Goal: Transaction & Acquisition: Purchase product/service

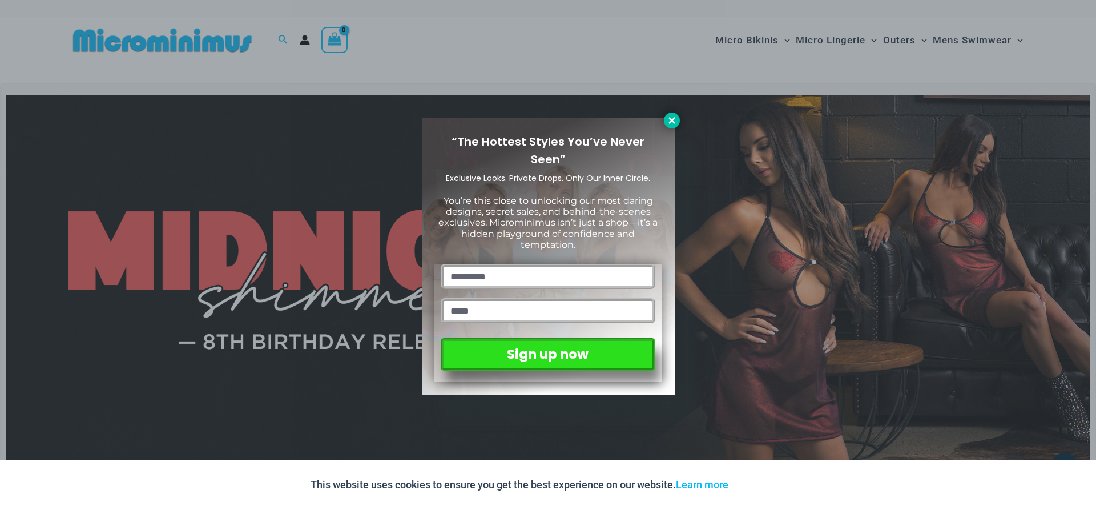
click at [674, 122] on icon at bounding box center [672, 120] width 6 height 6
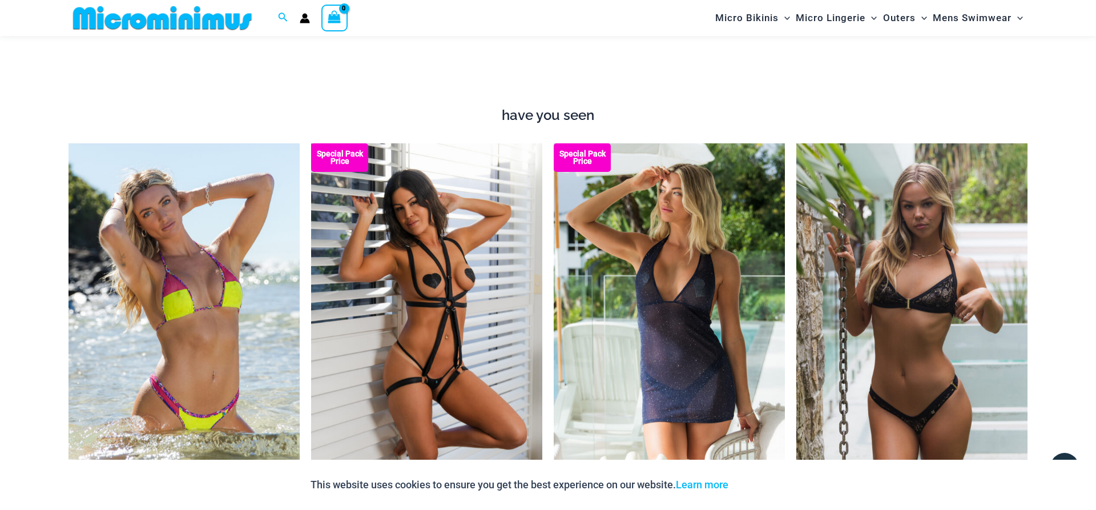
scroll to position [1165, 0]
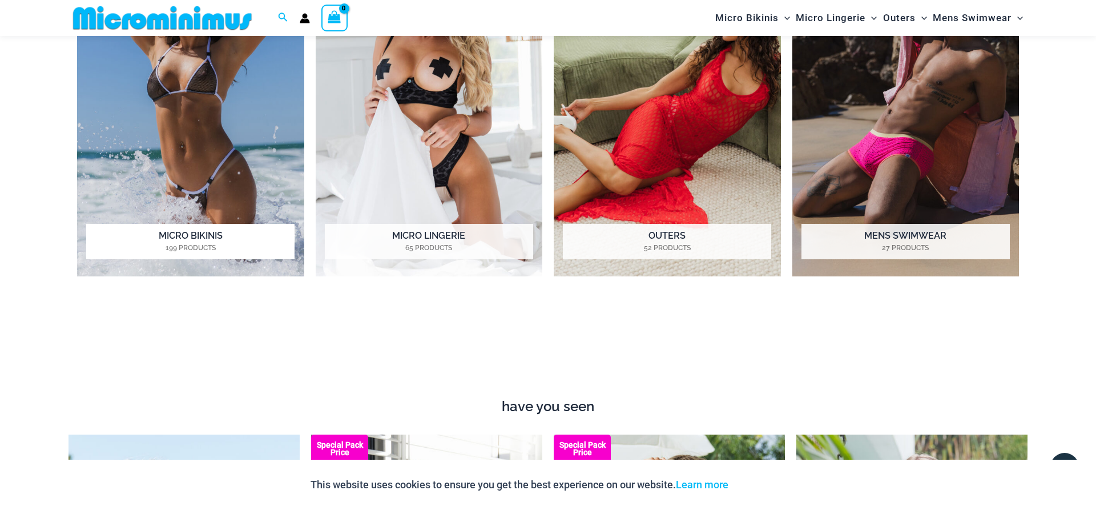
click at [181, 176] on img "Visit product category Micro Bikinis" at bounding box center [190, 101] width 227 height 349
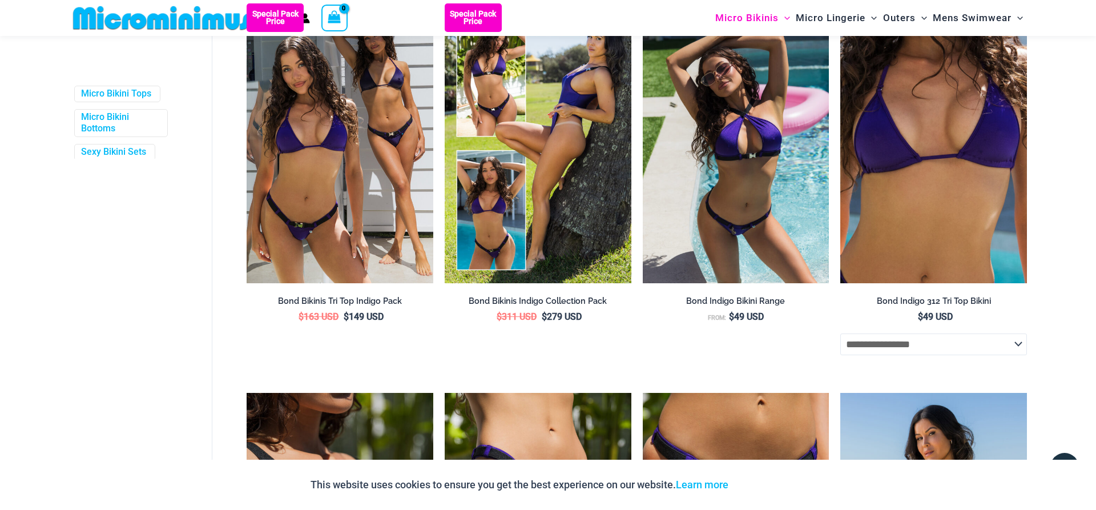
scroll to position [281, 0]
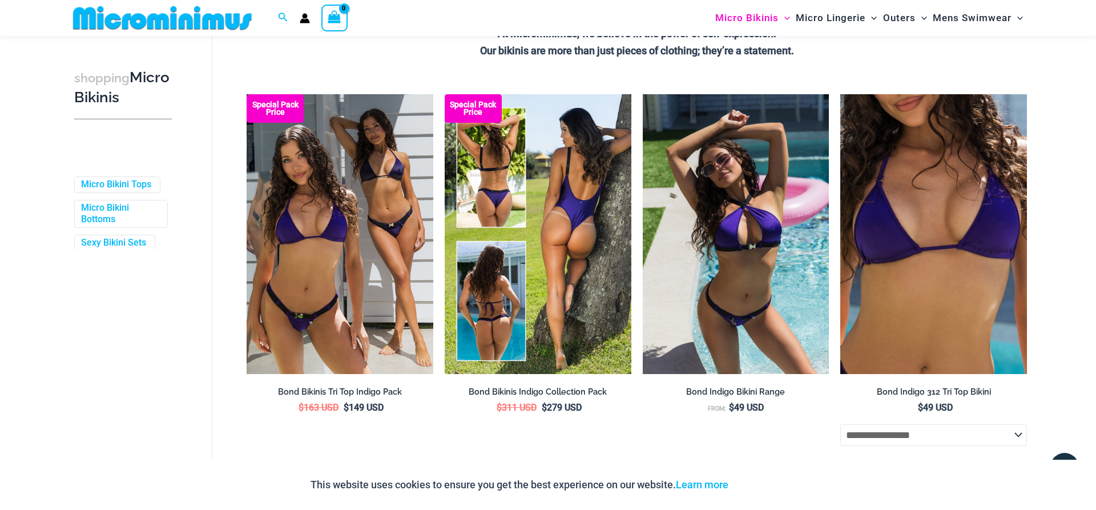
click at [550, 241] on img at bounding box center [538, 234] width 187 height 280
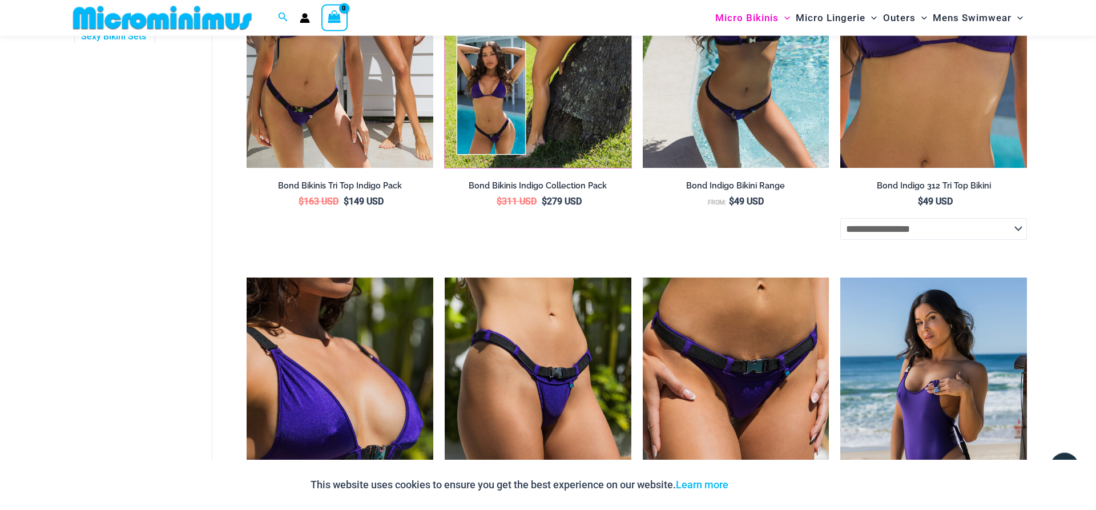
scroll to position [572, 0]
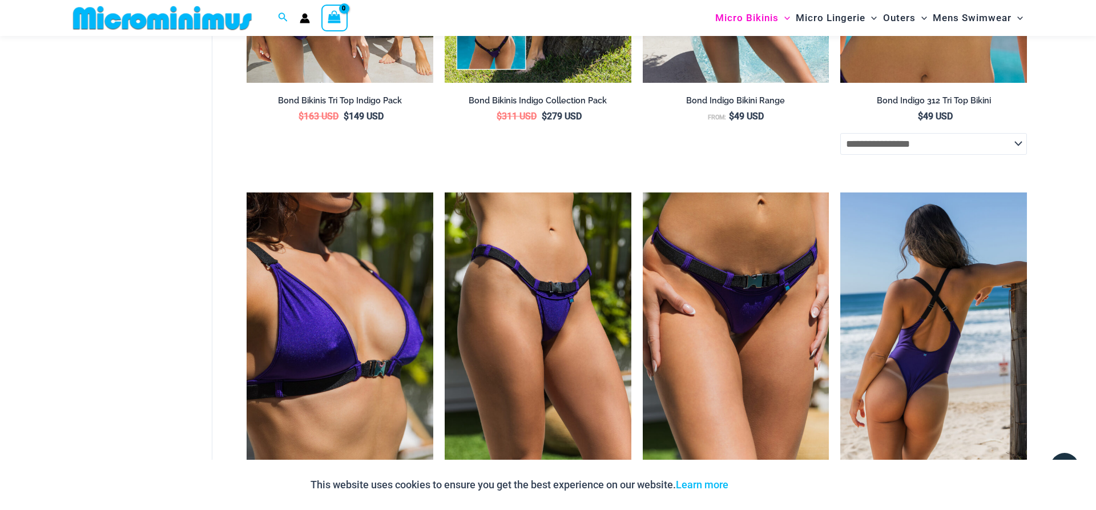
click at [945, 354] on img at bounding box center [933, 332] width 187 height 280
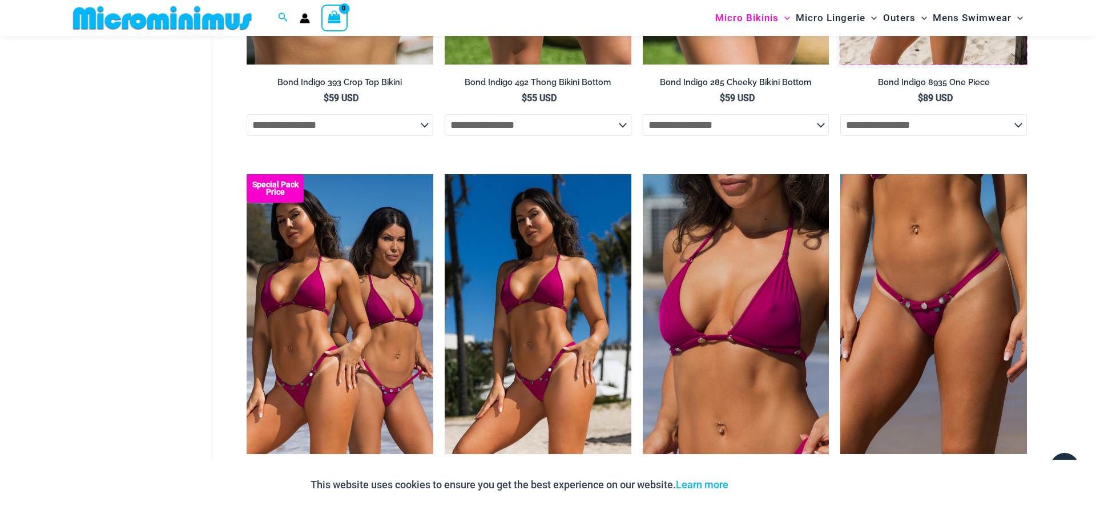
scroll to position [1038, 0]
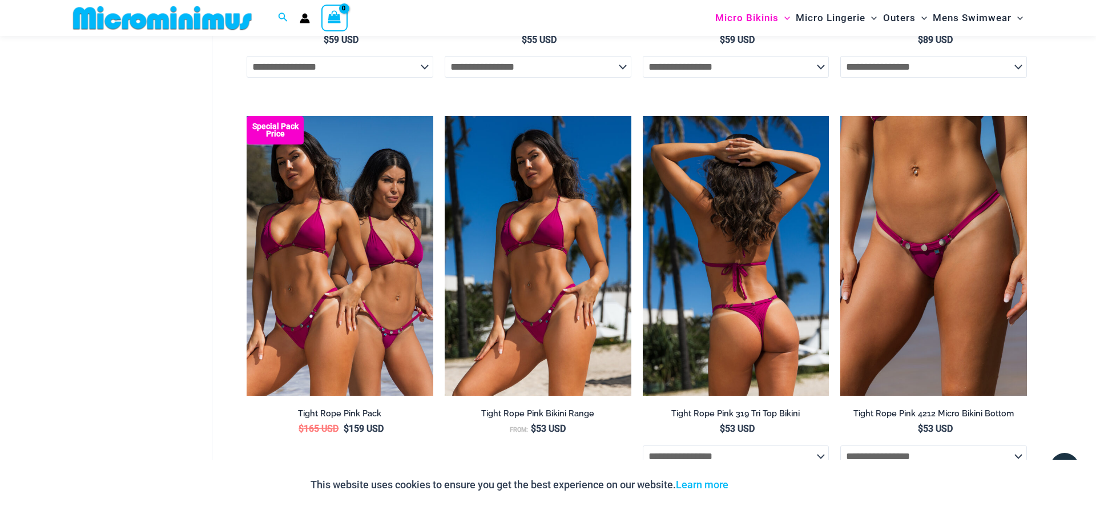
click at [717, 349] on img at bounding box center [736, 256] width 187 height 280
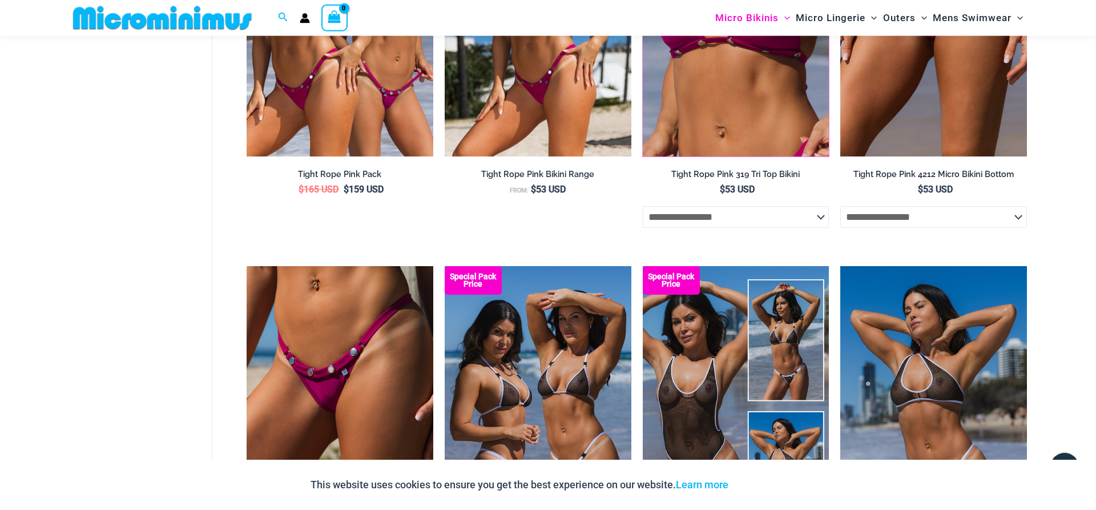
scroll to position [1387, 0]
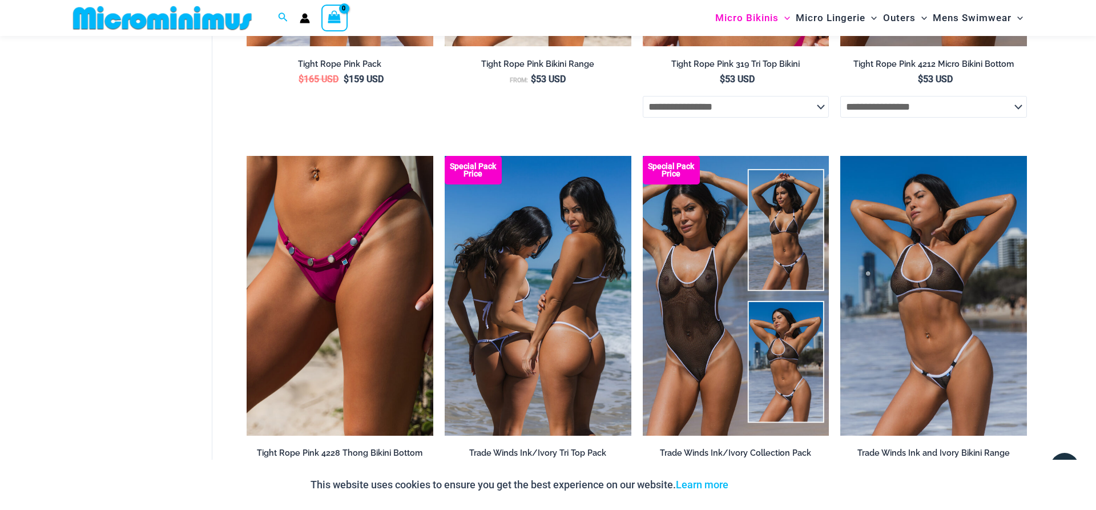
click at [564, 347] on img at bounding box center [538, 296] width 187 height 280
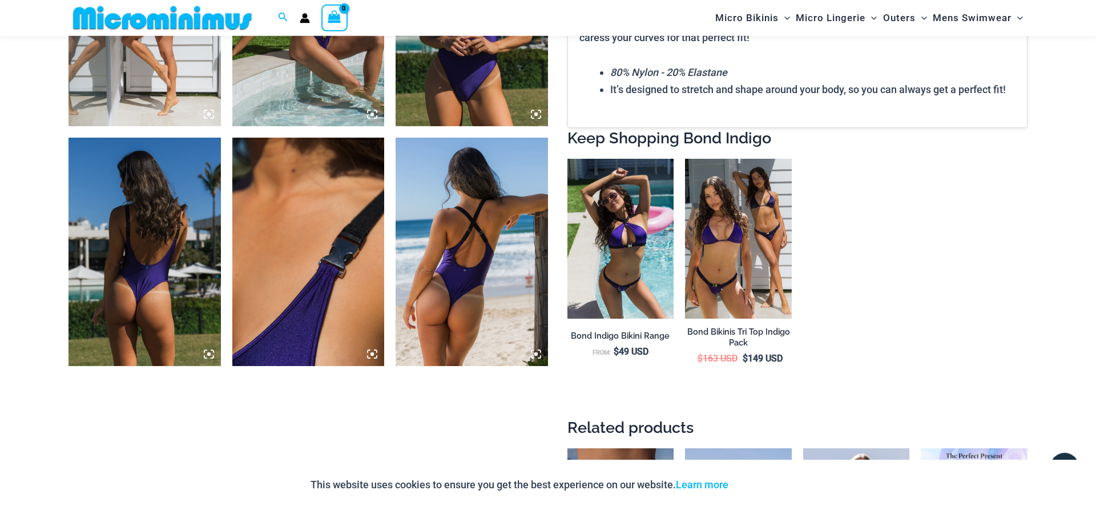
scroll to position [2148, 0]
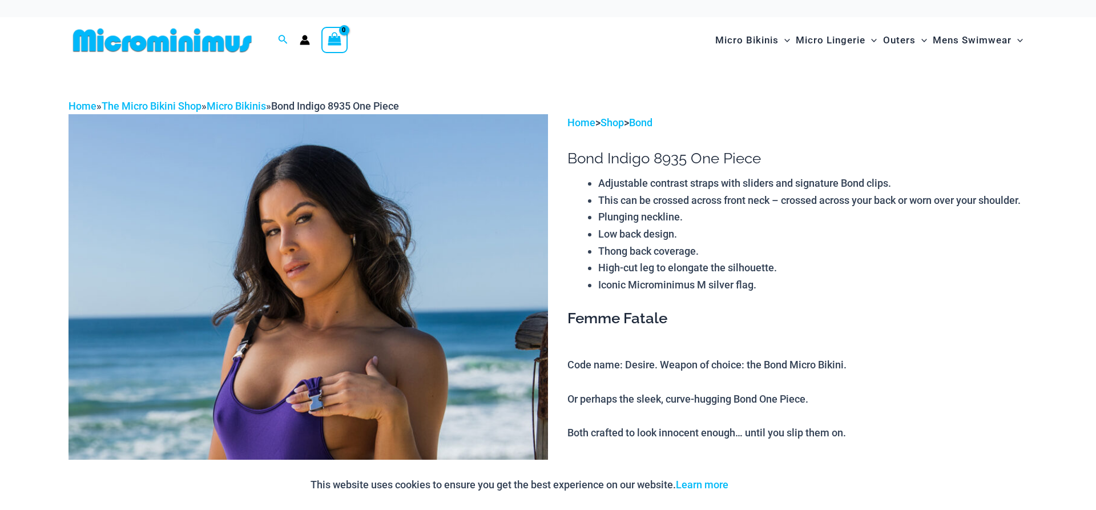
click at [348, 291] on img at bounding box center [309, 473] width 480 height 719
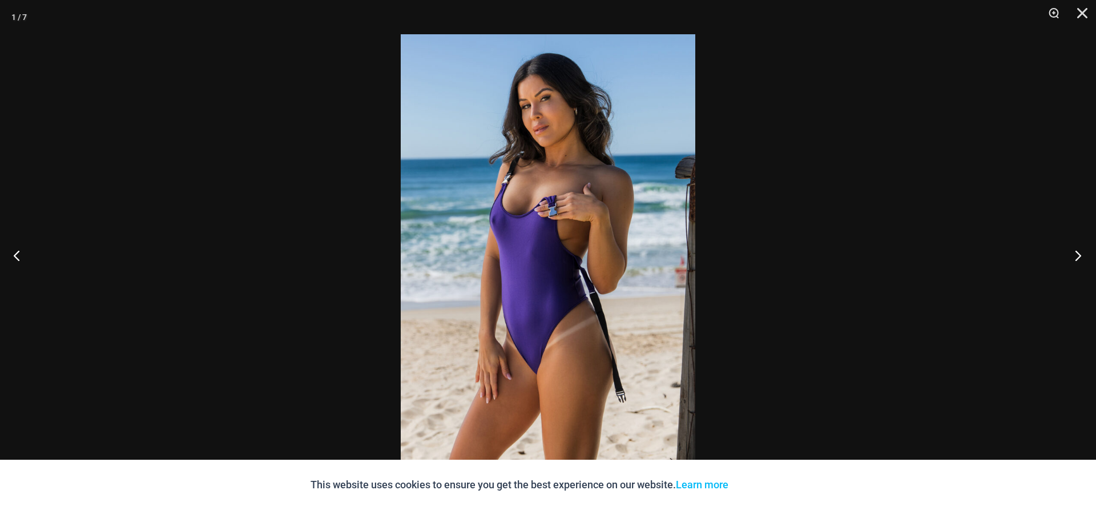
click at [1075, 261] on button "Next" at bounding box center [1074, 255] width 43 height 57
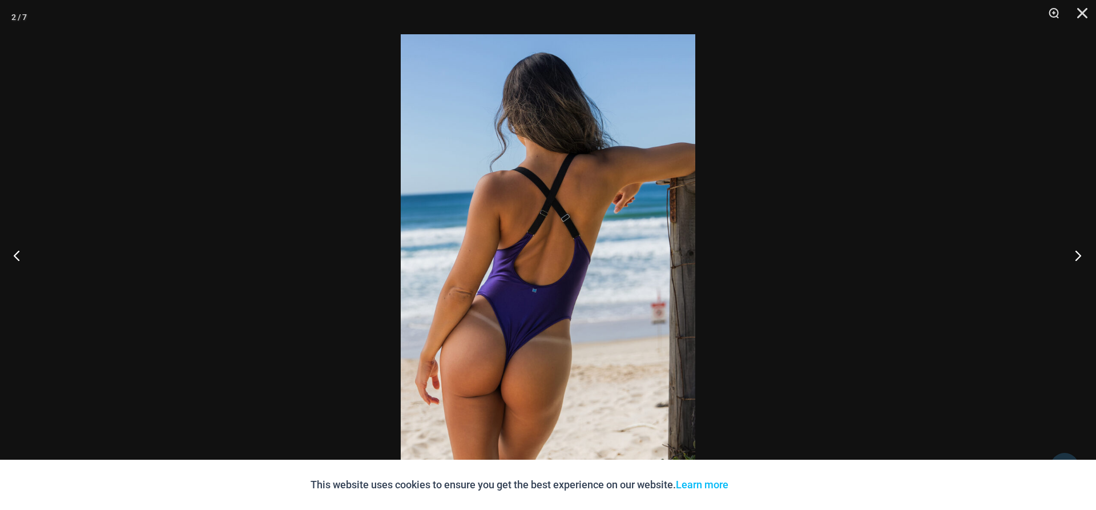
click at [1075, 261] on button "Next" at bounding box center [1074, 255] width 43 height 57
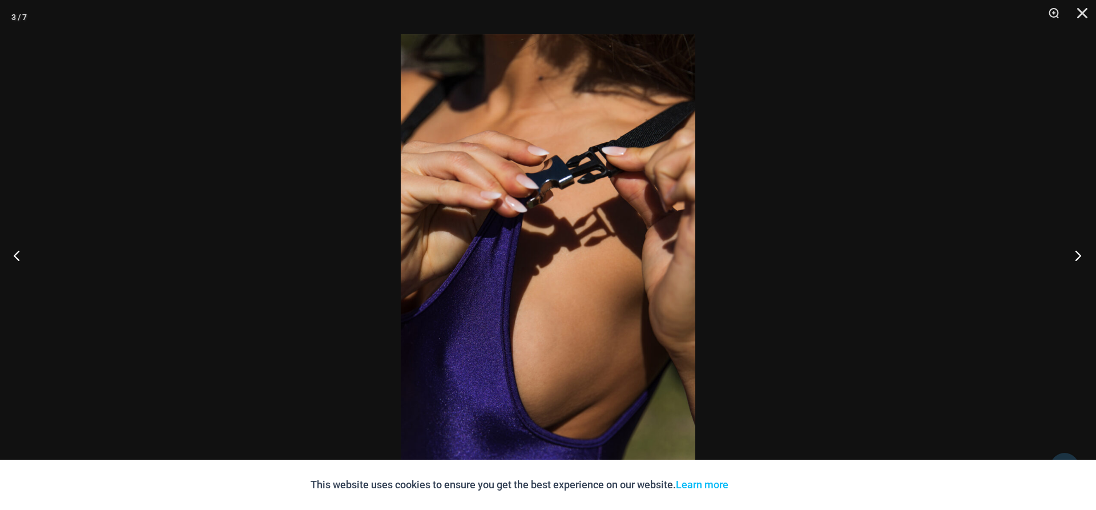
click at [1075, 261] on button "Next" at bounding box center [1074, 255] width 43 height 57
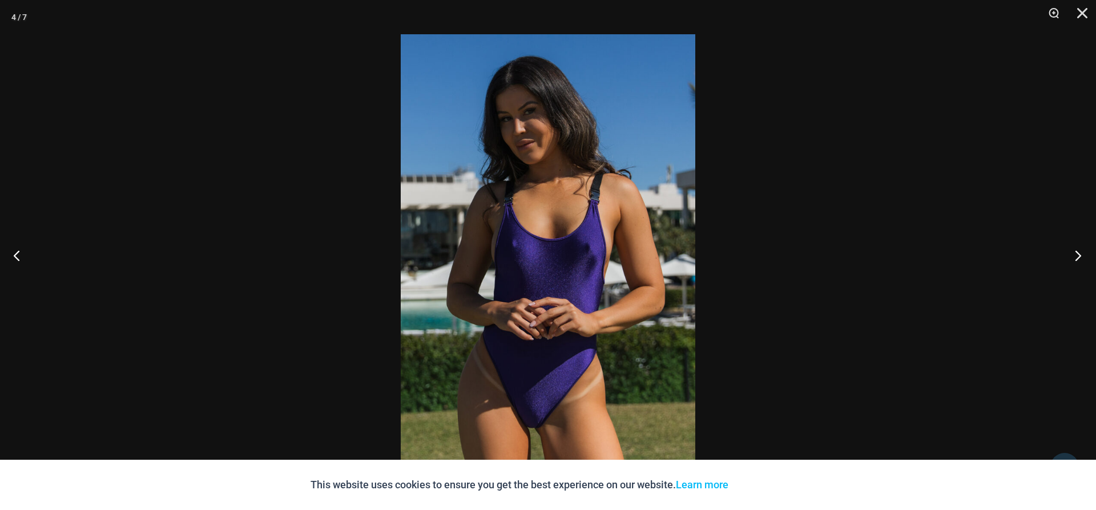
click at [1075, 261] on button "Next" at bounding box center [1074, 255] width 43 height 57
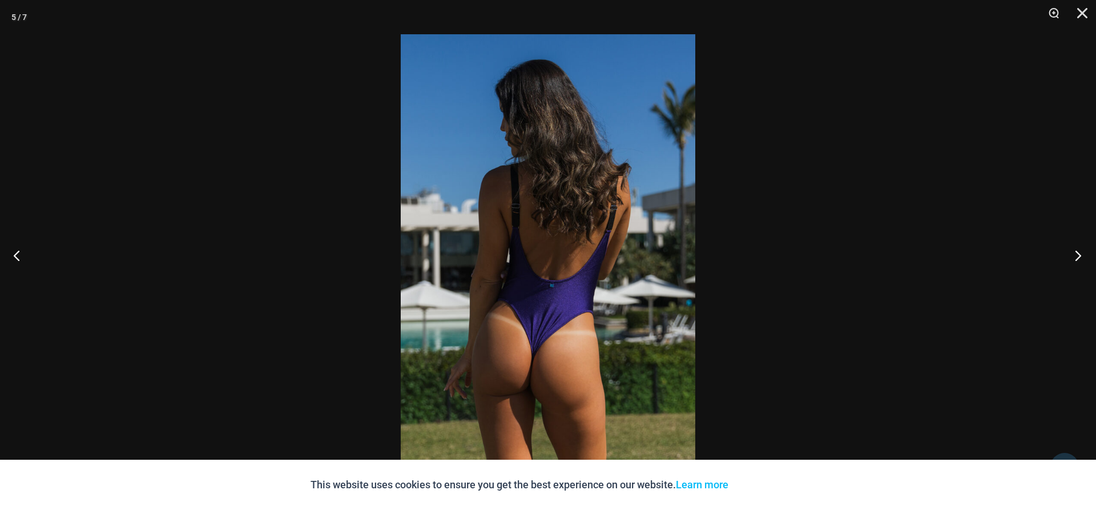
click at [1075, 261] on button "Next" at bounding box center [1074, 255] width 43 height 57
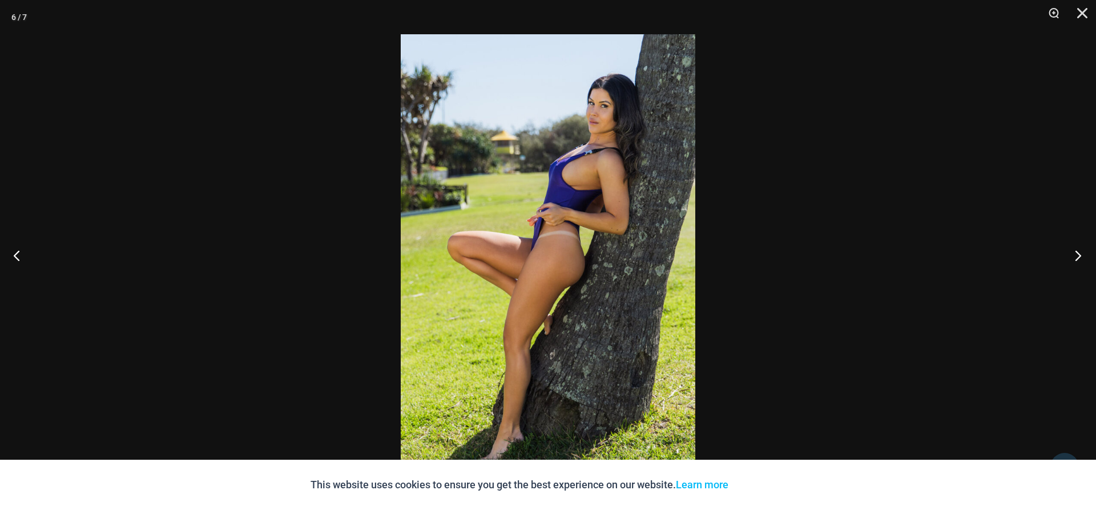
click at [1075, 261] on button "Next" at bounding box center [1074, 255] width 43 height 57
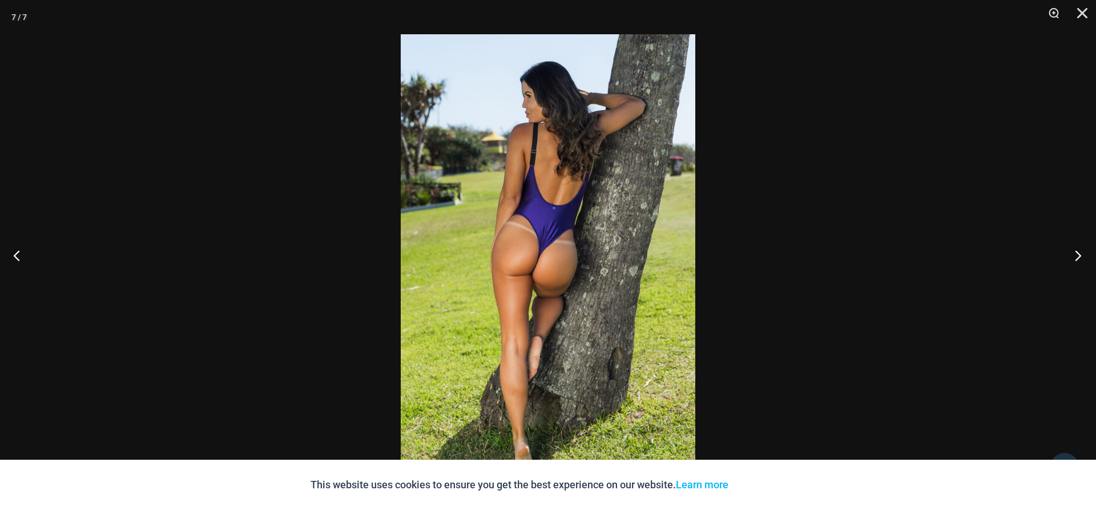
click at [1075, 261] on button "Next" at bounding box center [1074, 255] width 43 height 57
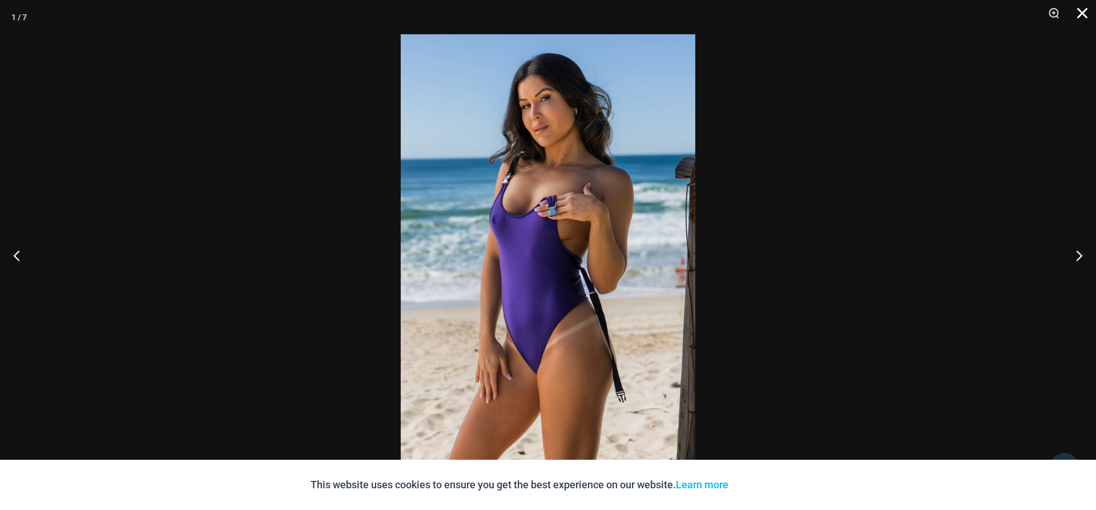
click at [1087, 18] on button "Close" at bounding box center [1078, 17] width 29 height 34
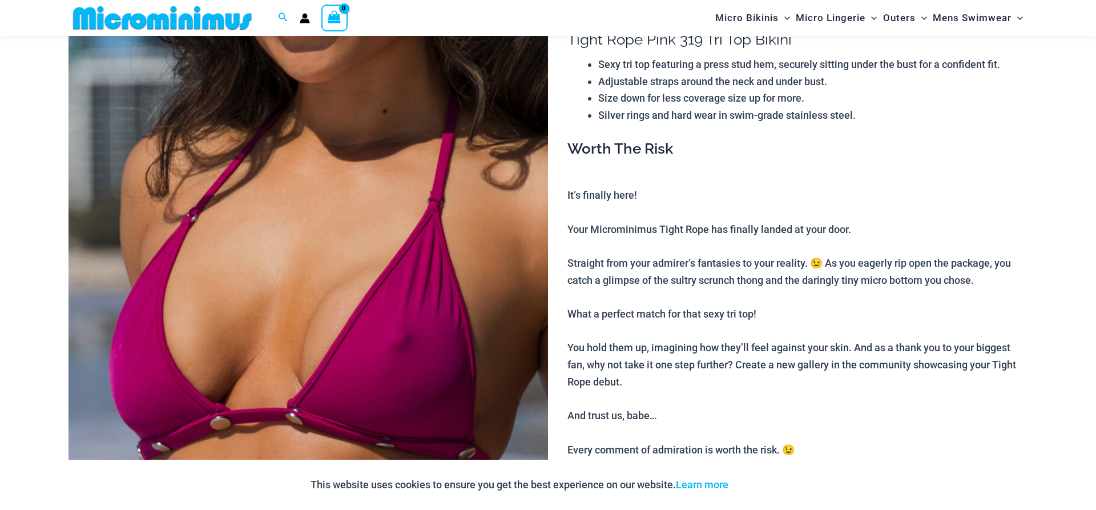
scroll to position [108, 0]
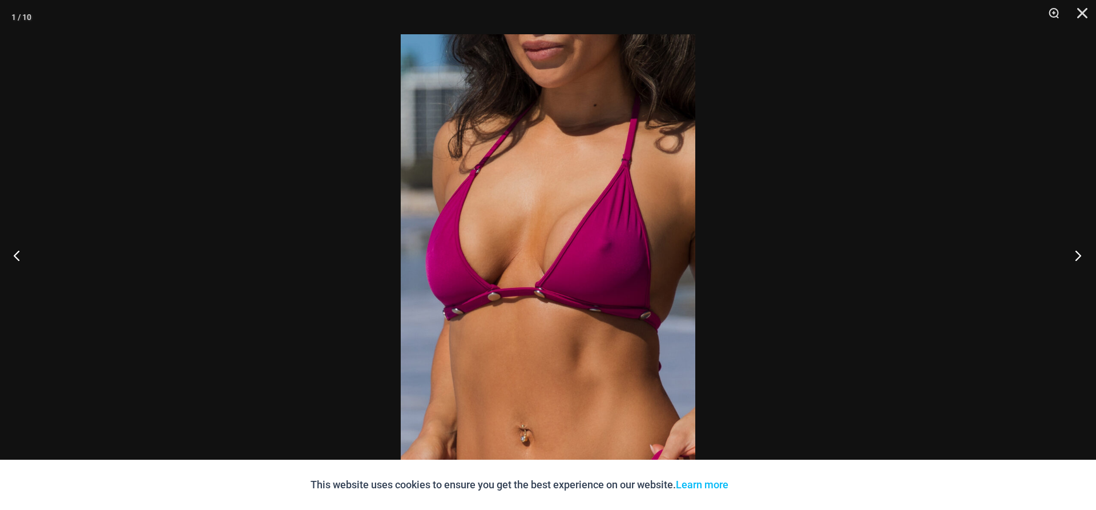
click at [1082, 259] on button "Next" at bounding box center [1074, 255] width 43 height 57
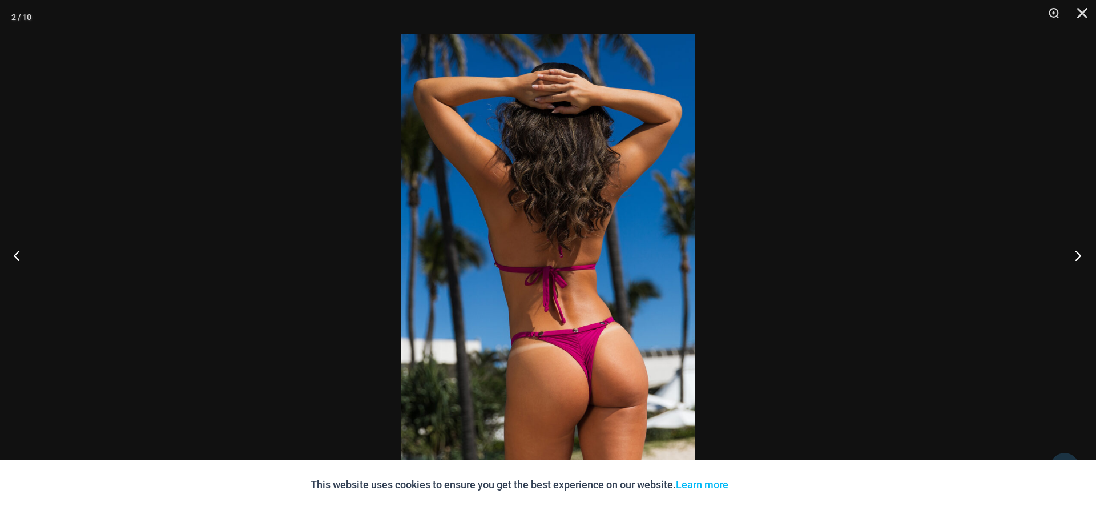
click at [1082, 259] on button "Next" at bounding box center [1074, 255] width 43 height 57
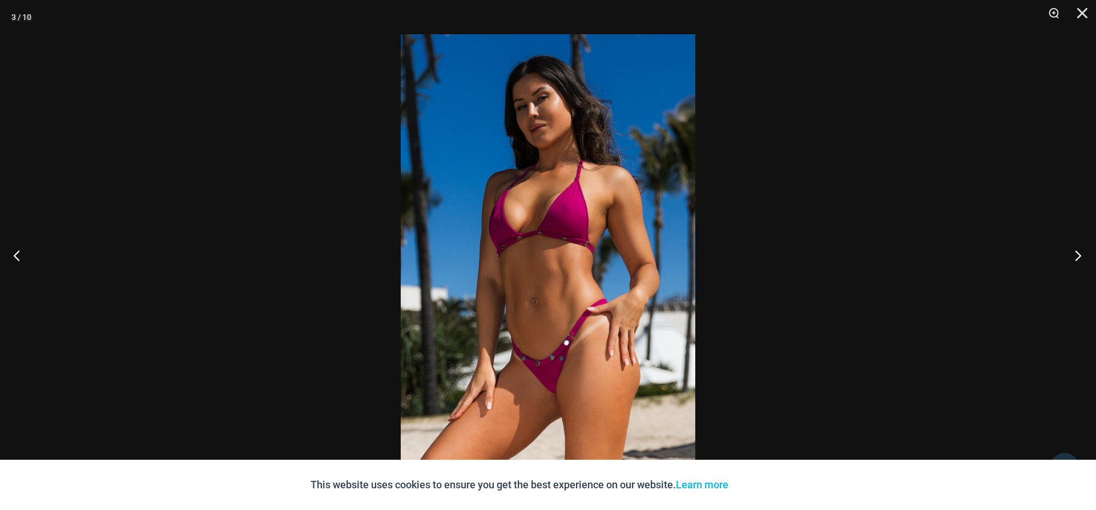
click at [1082, 259] on button "Next" at bounding box center [1074, 255] width 43 height 57
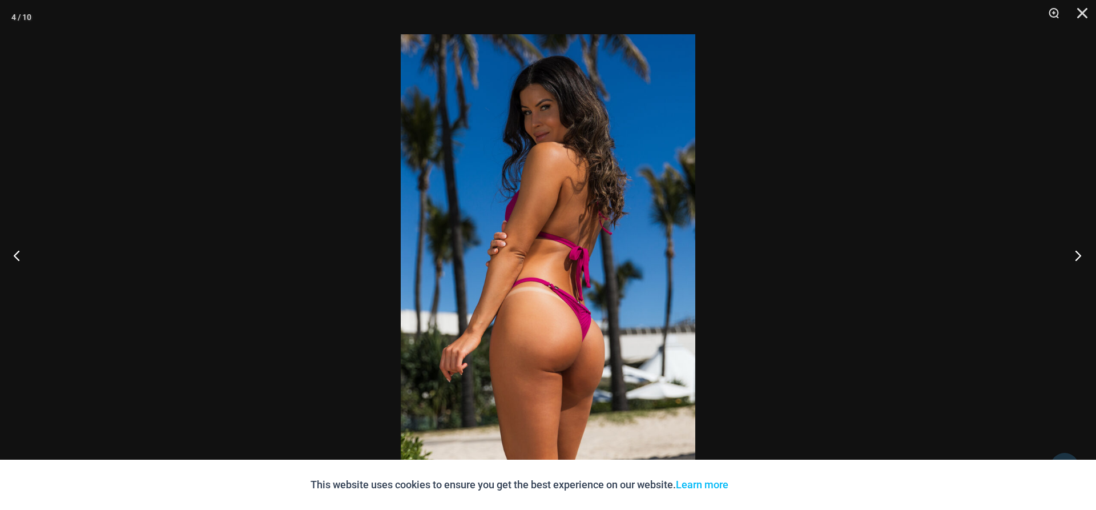
click at [1082, 259] on button "Next" at bounding box center [1074, 255] width 43 height 57
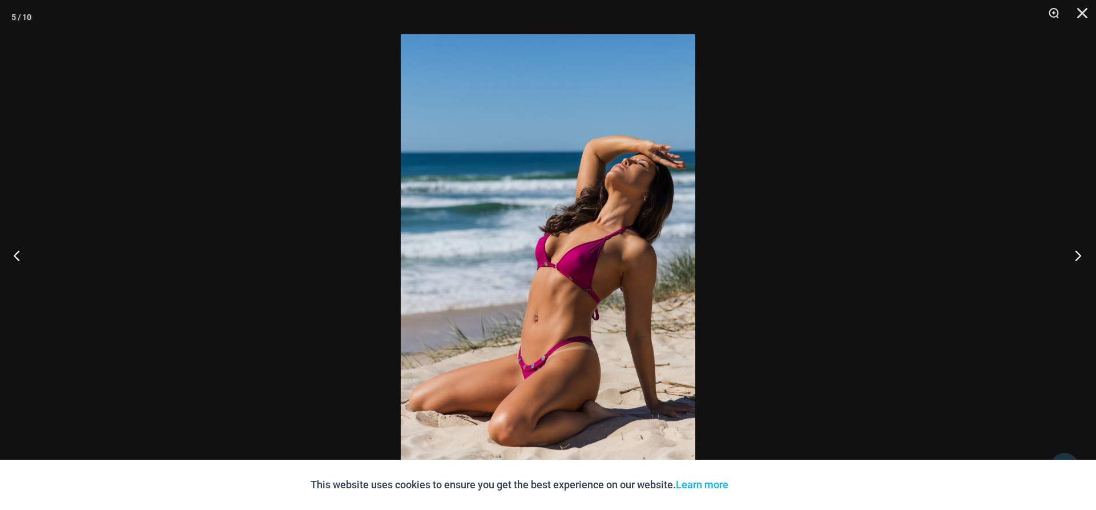
click at [1082, 259] on button "Next" at bounding box center [1074, 255] width 43 height 57
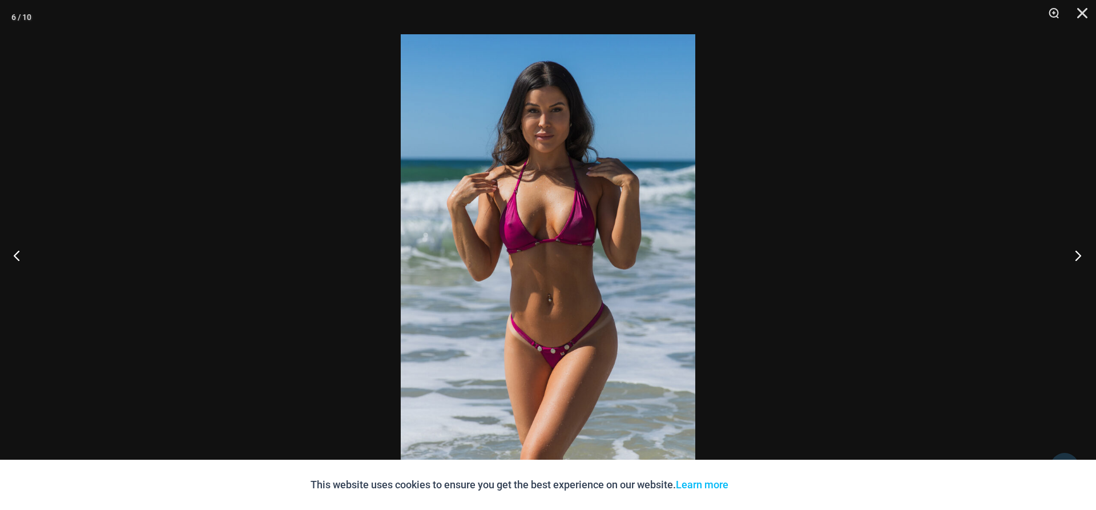
click at [1082, 259] on button "Next" at bounding box center [1074, 255] width 43 height 57
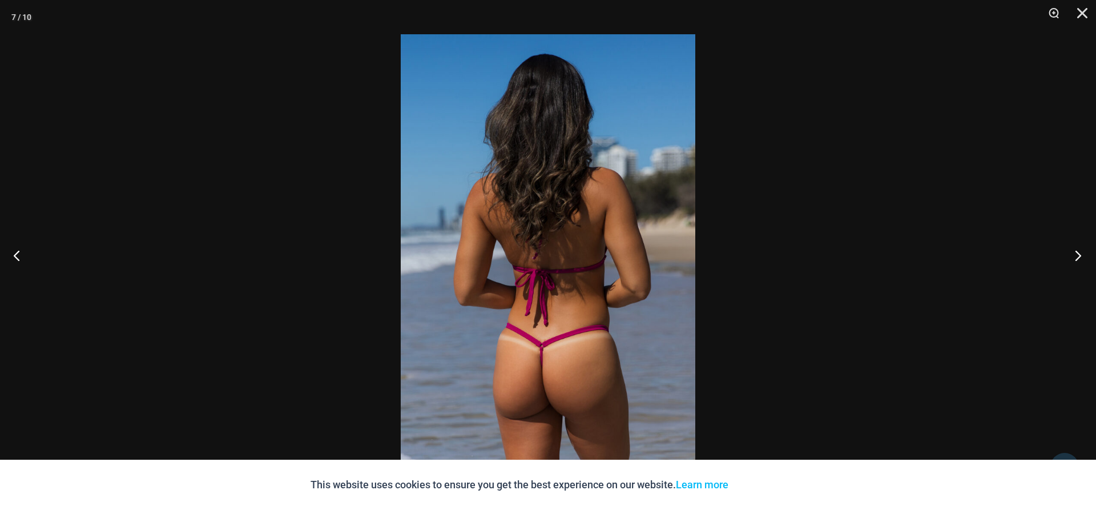
click at [1082, 259] on button "Next" at bounding box center [1074, 255] width 43 height 57
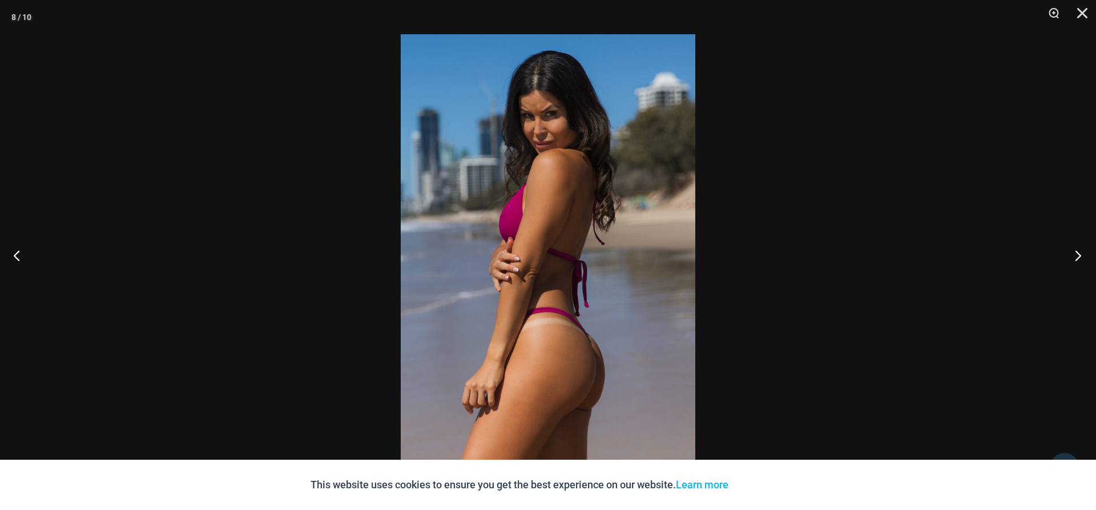
click at [1082, 259] on button "Next" at bounding box center [1074, 255] width 43 height 57
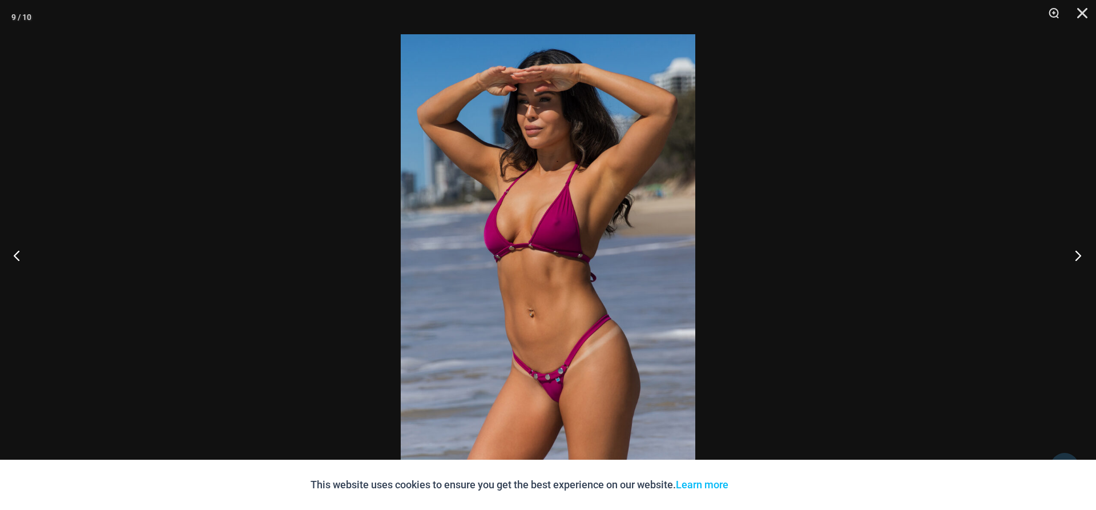
click at [1082, 259] on button "Next" at bounding box center [1074, 255] width 43 height 57
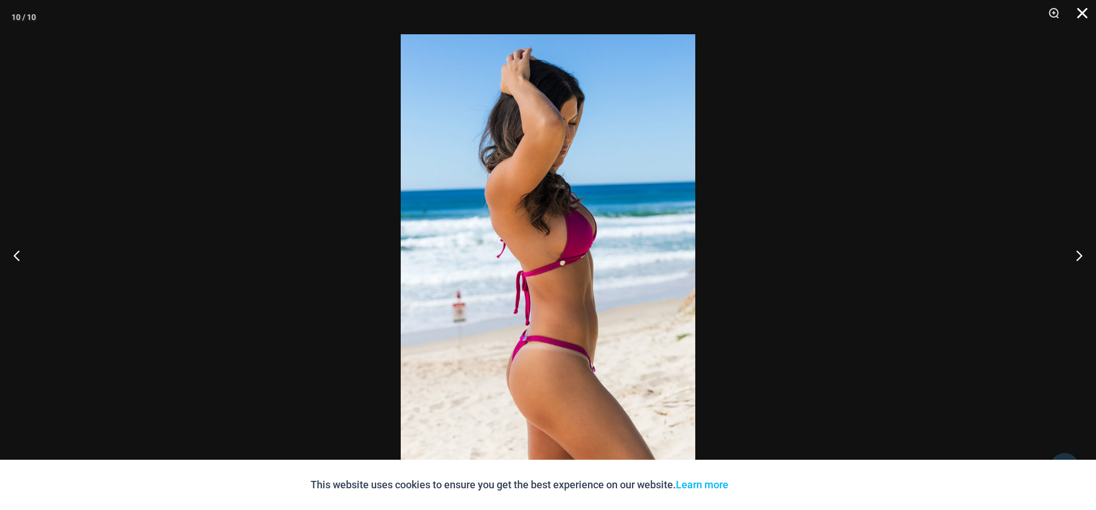
click at [1082, 22] on button "Close" at bounding box center [1078, 17] width 29 height 34
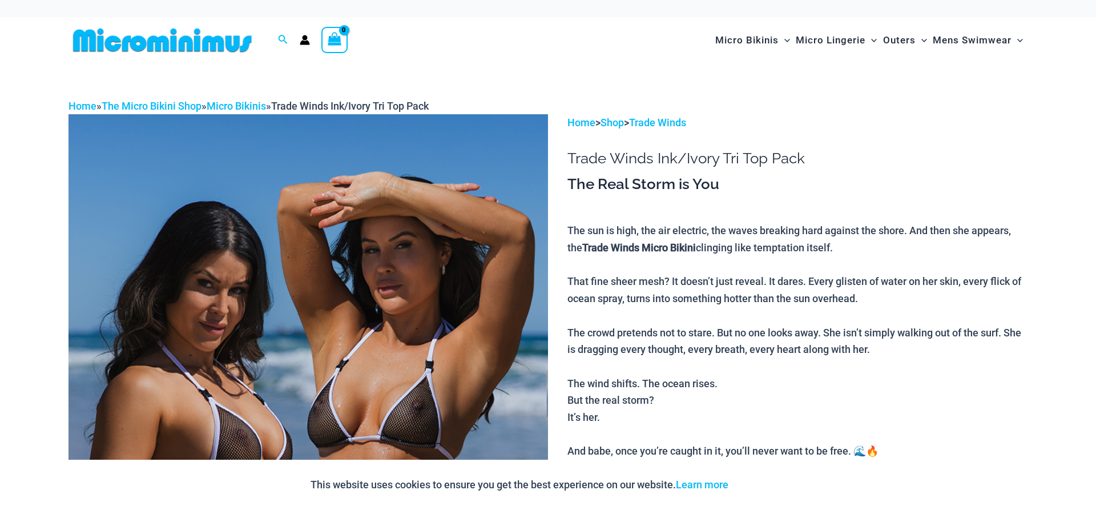
click at [409, 319] on img at bounding box center [309, 473] width 480 height 719
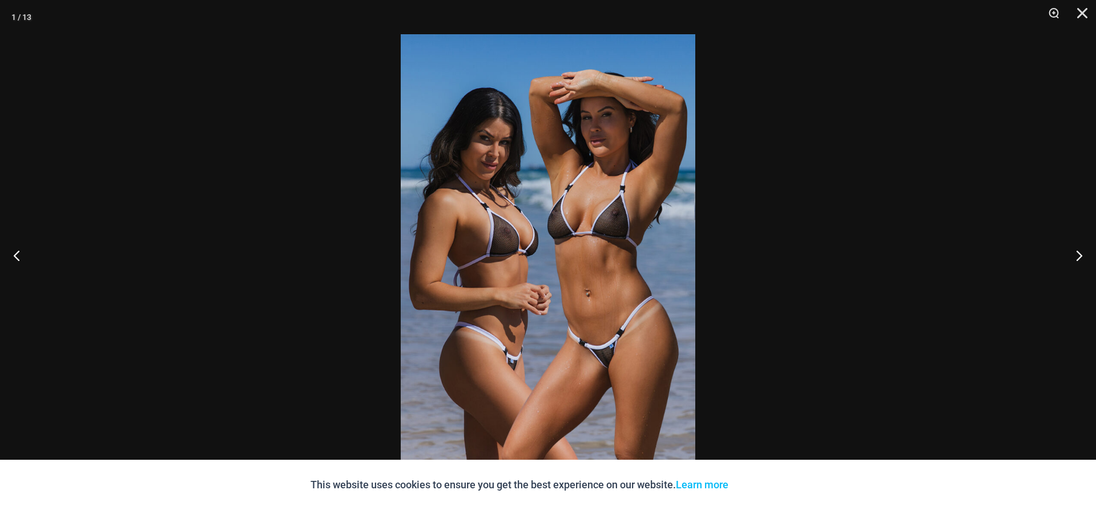
click at [669, 297] on img at bounding box center [548, 254] width 295 height 441
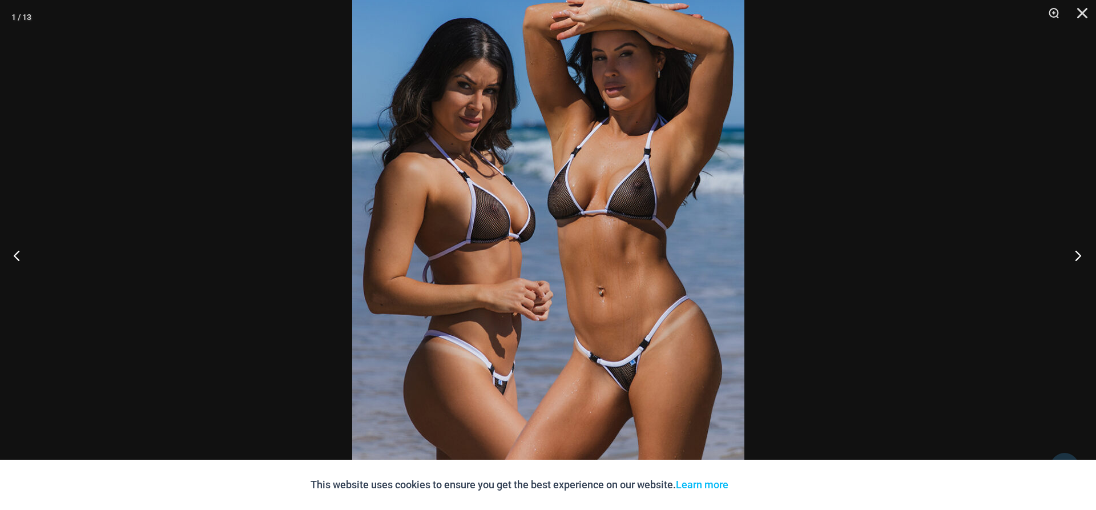
click at [1082, 259] on button "Next" at bounding box center [1074, 255] width 43 height 57
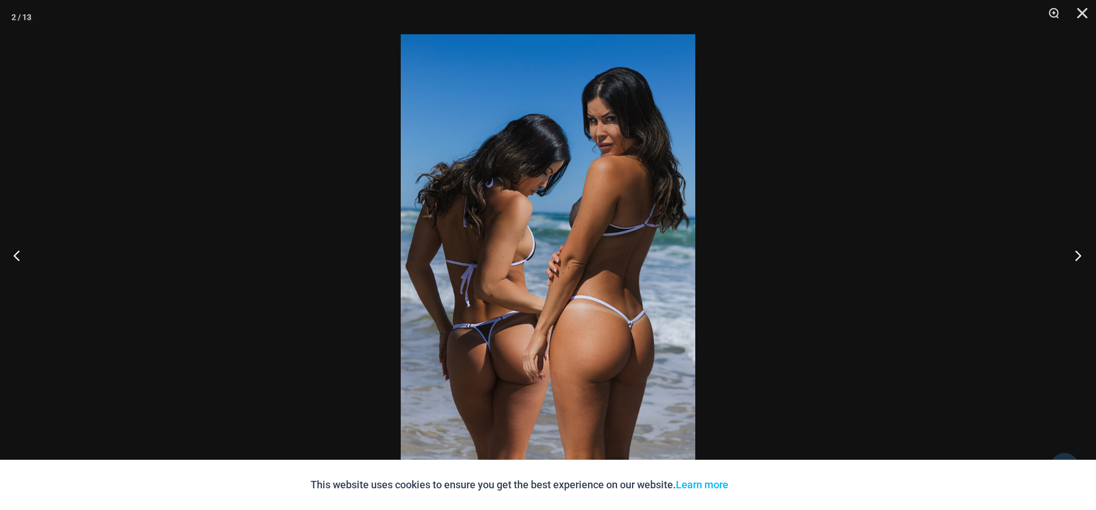
click at [1082, 259] on button "Next" at bounding box center [1074, 255] width 43 height 57
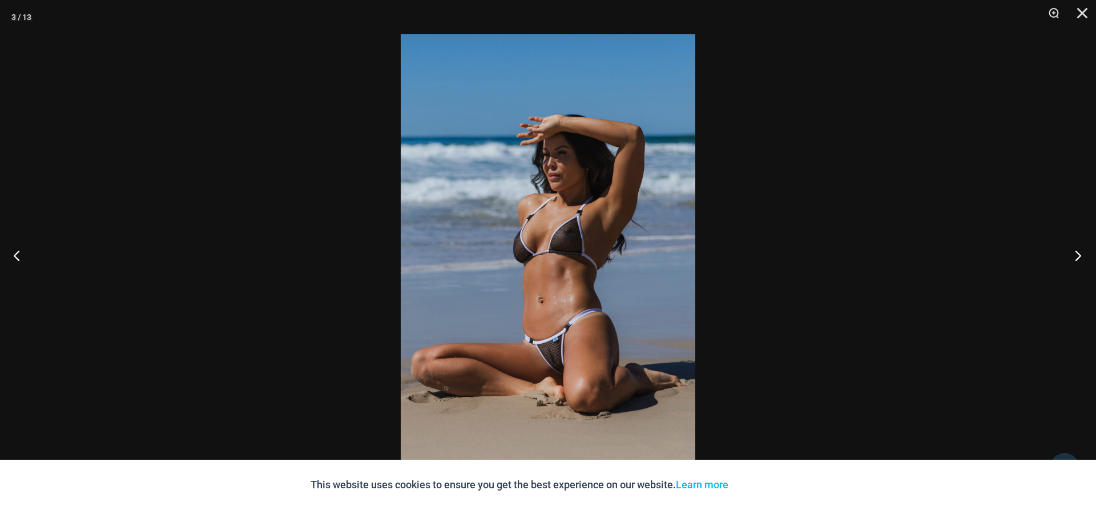
click at [1082, 259] on button "Next" at bounding box center [1074, 255] width 43 height 57
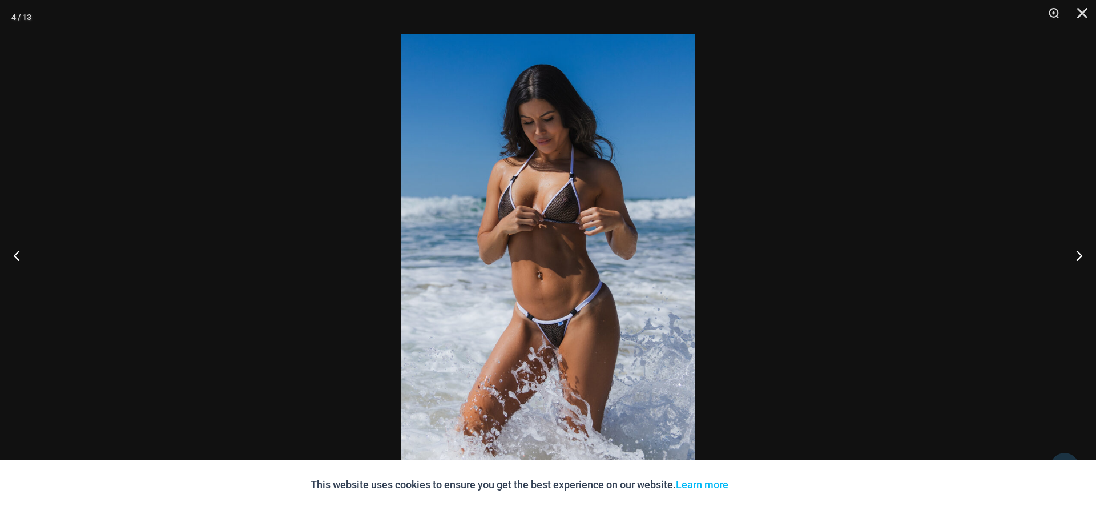
click at [611, 215] on img at bounding box center [548, 254] width 295 height 441
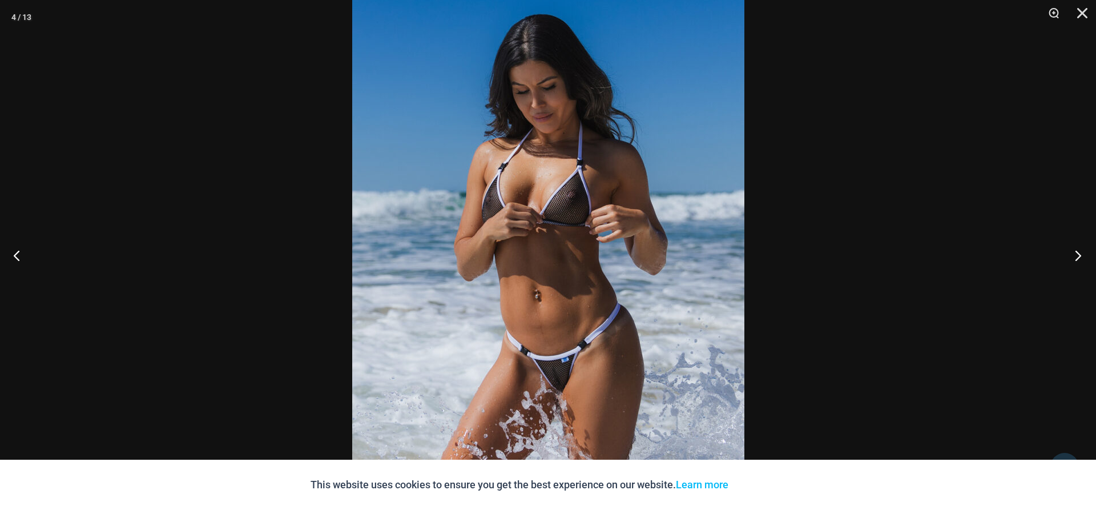
click at [1078, 249] on button "Next" at bounding box center [1074, 255] width 43 height 57
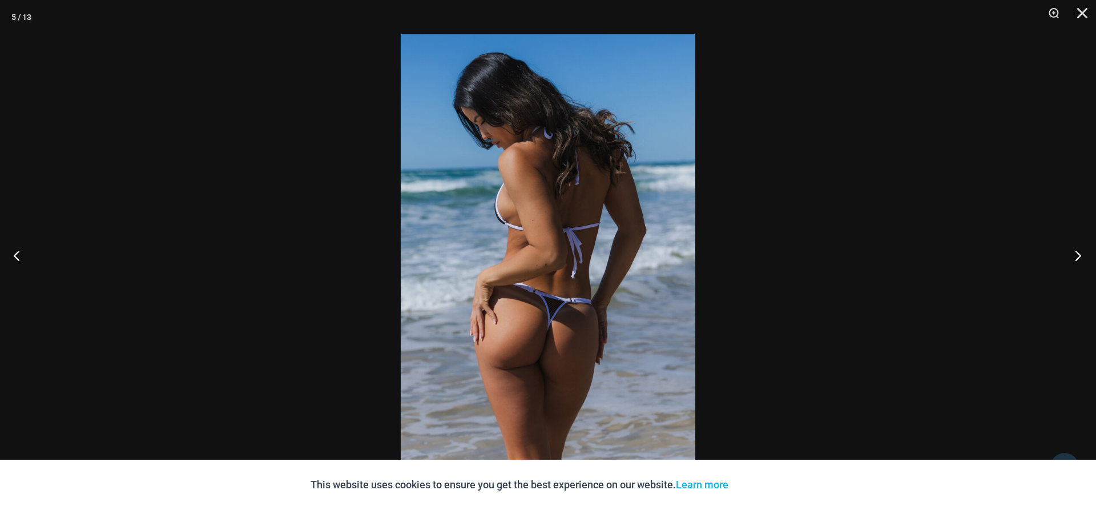
click at [1078, 249] on button "Next" at bounding box center [1074, 255] width 43 height 57
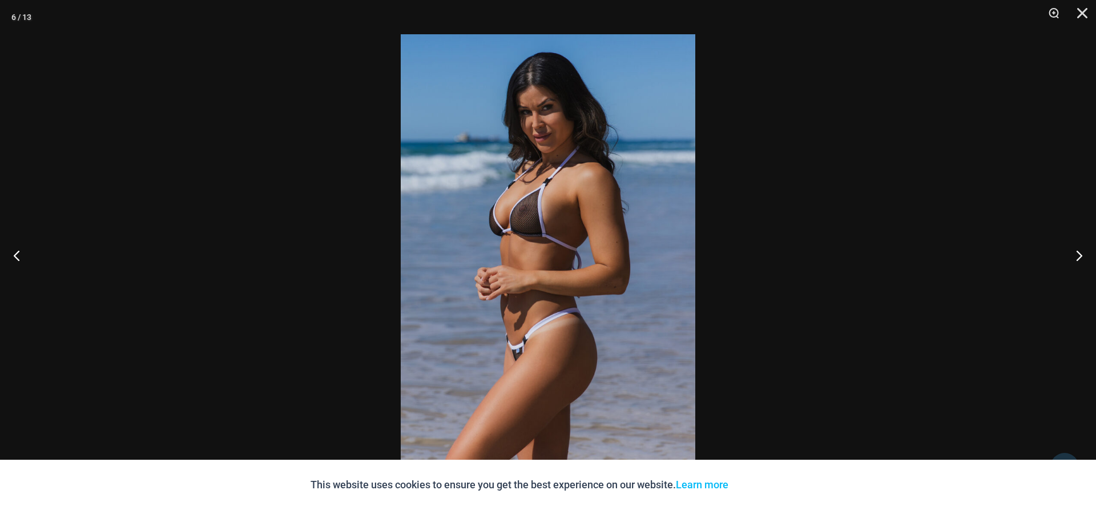
click at [634, 206] on img at bounding box center [548, 254] width 295 height 441
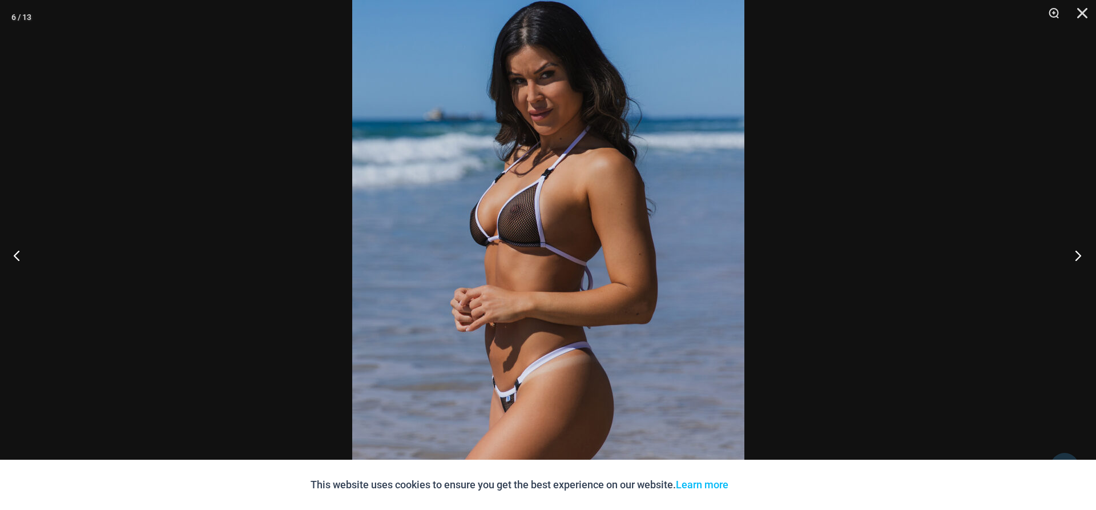
click at [1075, 259] on button "Next" at bounding box center [1074, 255] width 43 height 57
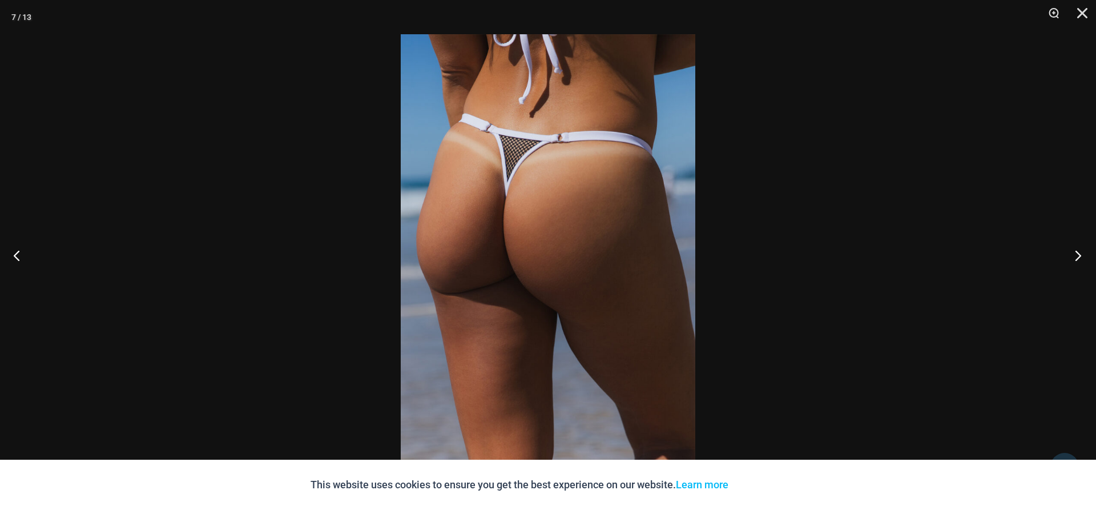
click at [1075, 259] on button "Next" at bounding box center [1074, 255] width 43 height 57
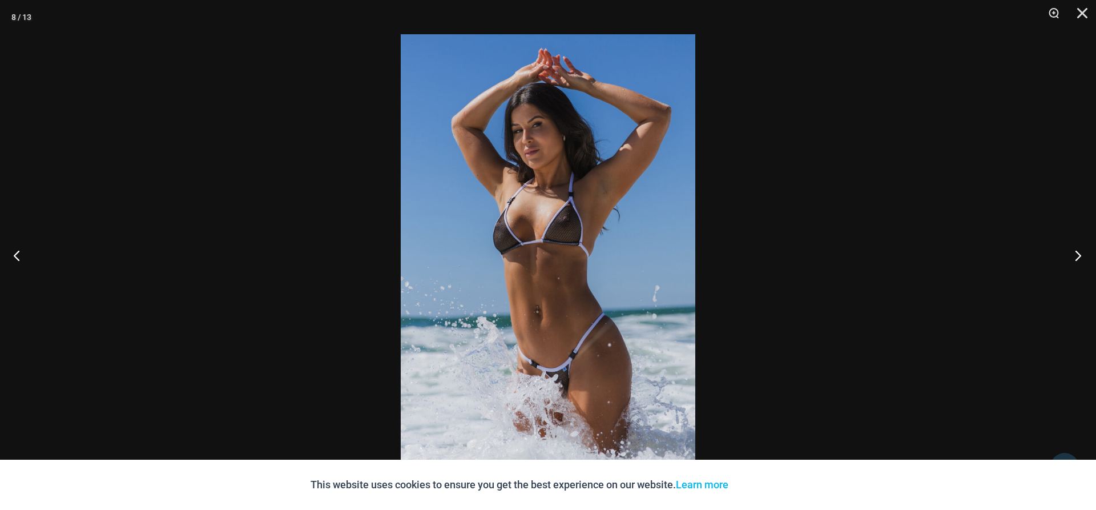
click at [1075, 259] on button "Next" at bounding box center [1074, 255] width 43 height 57
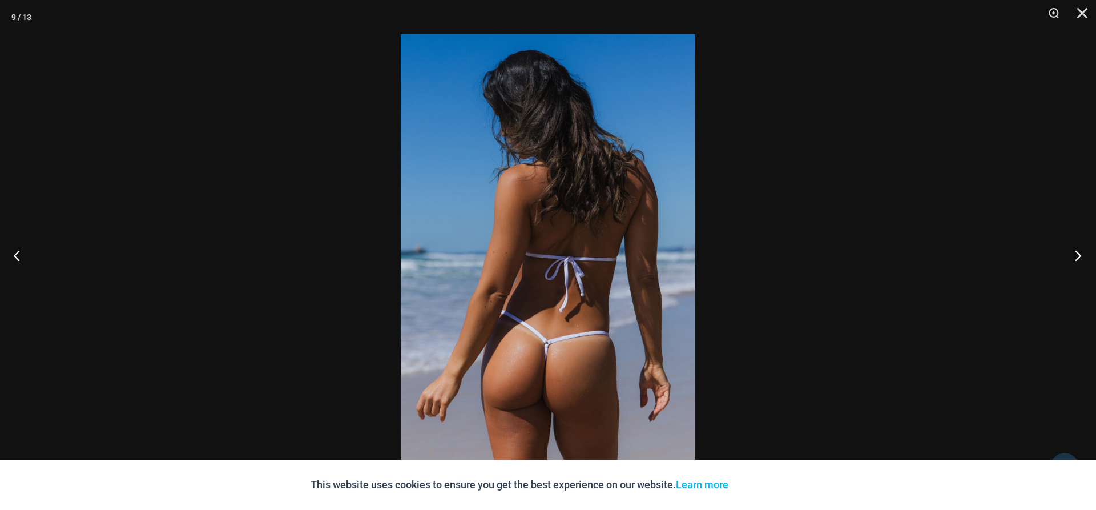
click at [1075, 259] on button "Next" at bounding box center [1074, 255] width 43 height 57
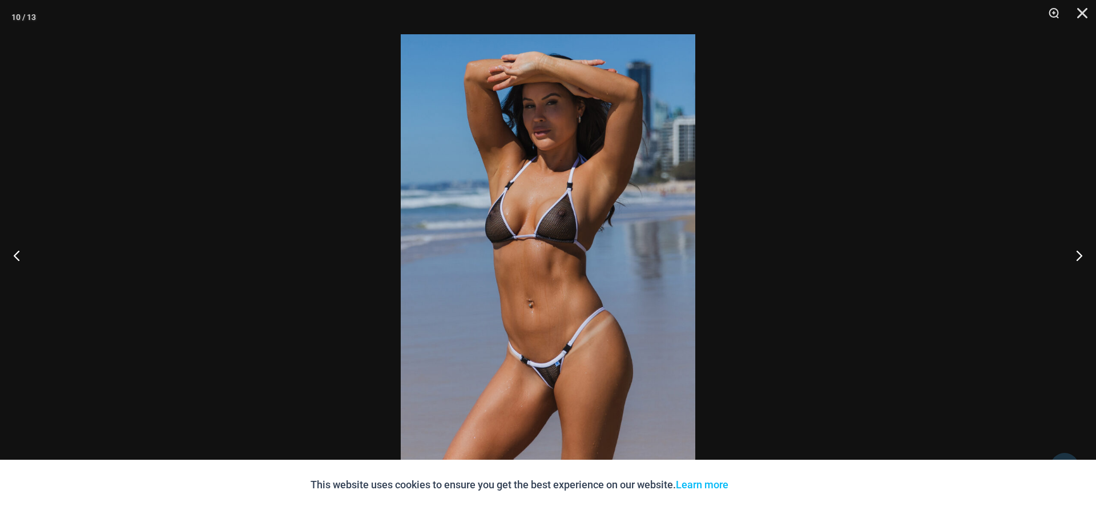
click at [626, 235] on img at bounding box center [548, 254] width 295 height 441
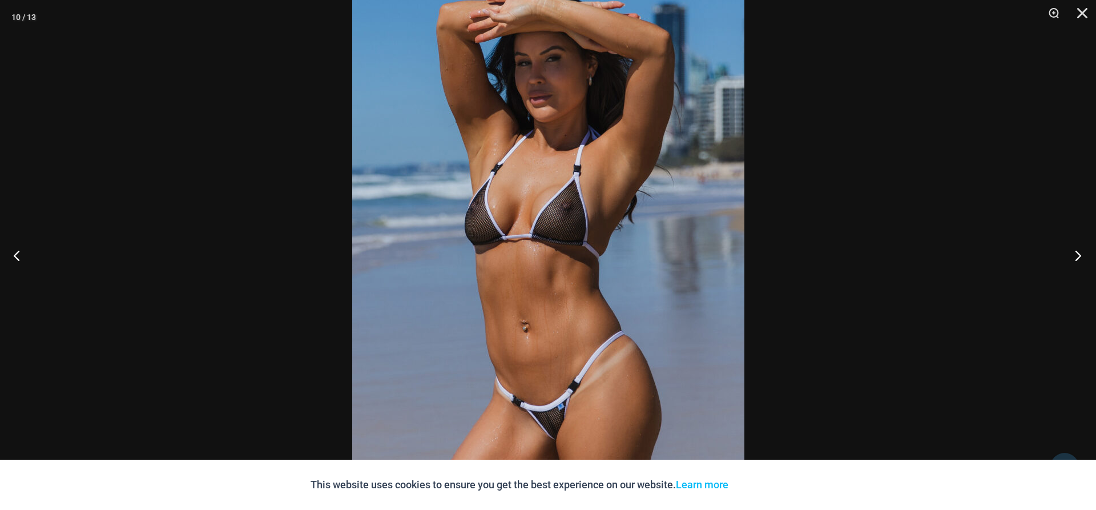
click at [1078, 255] on button "Next" at bounding box center [1074, 255] width 43 height 57
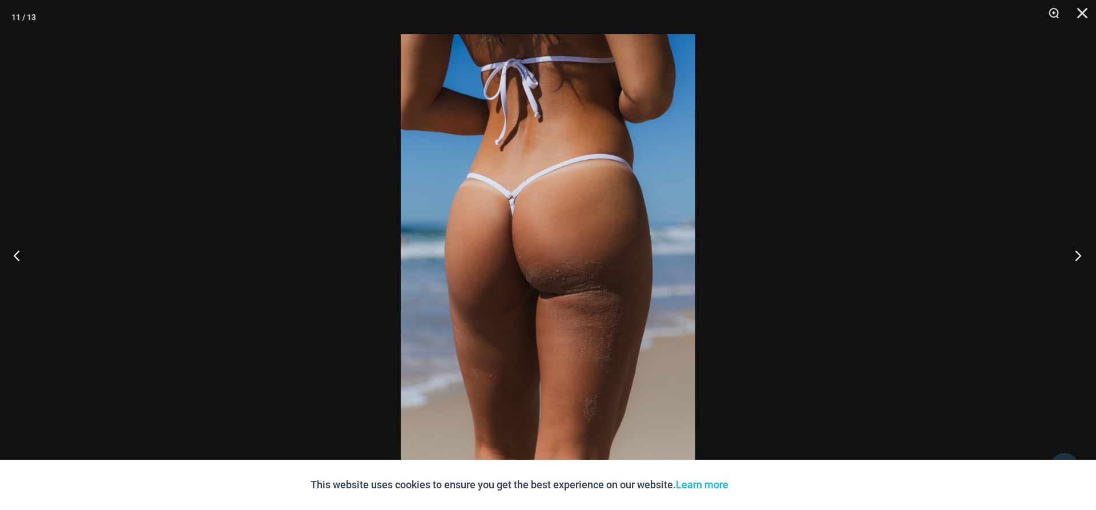
click at [1078, 255] on button "Next" at bounding box center [1074, 255] width 43 height 57
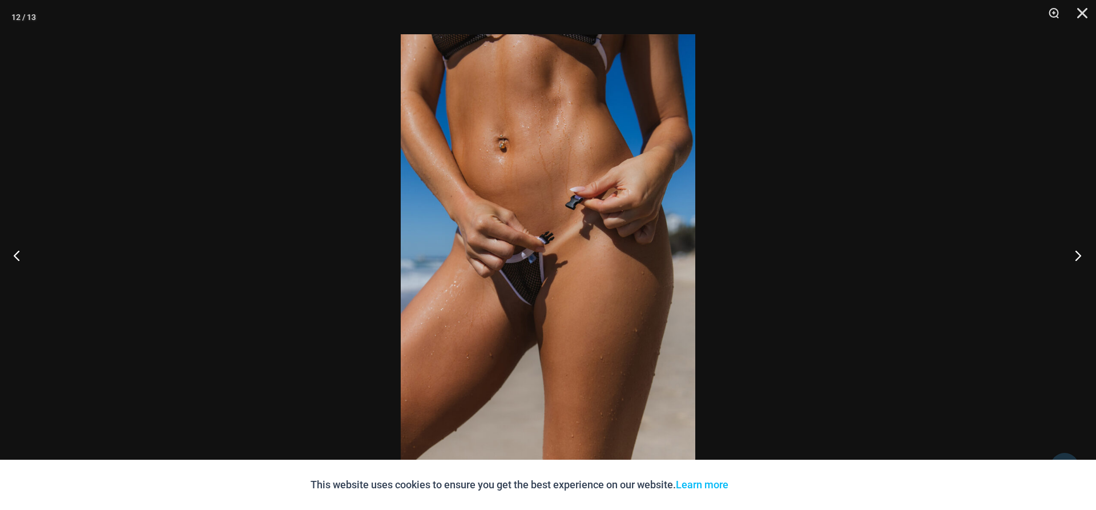
click at [1078, 255] on button "Next" at bounding box center [1074, 255] width 43 height 57
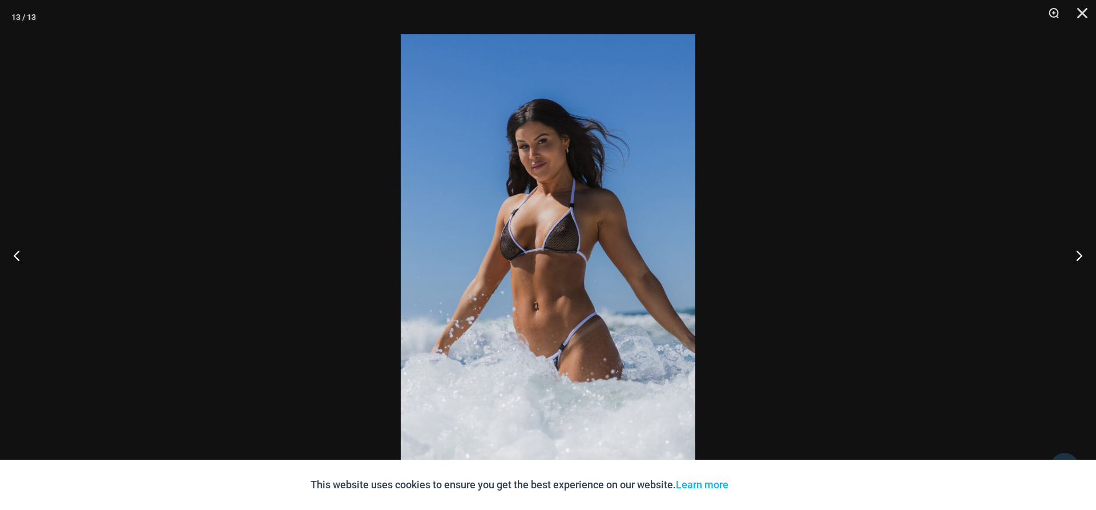
click at [637, 224] on img at bounding box center [548, 254] width 295 height 441
